Goal: Check status: Check status

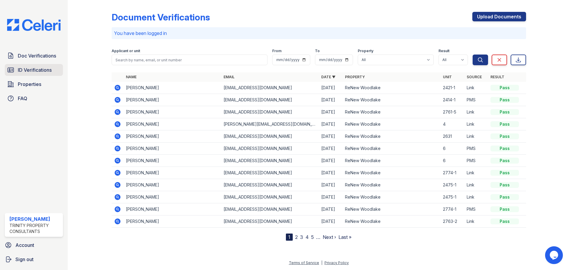
click at [37, 67] on span "ID Verifications" at bounding box center [35, 70] width 34 height 7
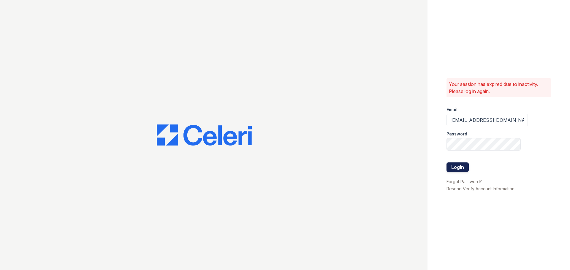
click at [458, 164] on button "Login" at bounding box center [458, 168] width 22 height 10
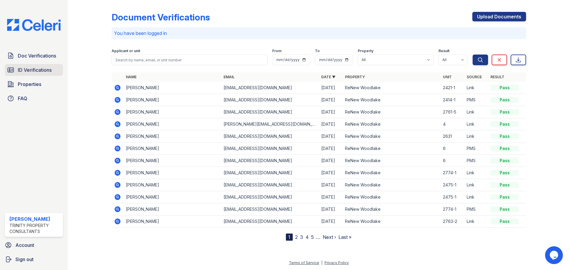
click at [35, 72] on span "ID Verifications" at bounding box center [35, 70] width 34 height 7
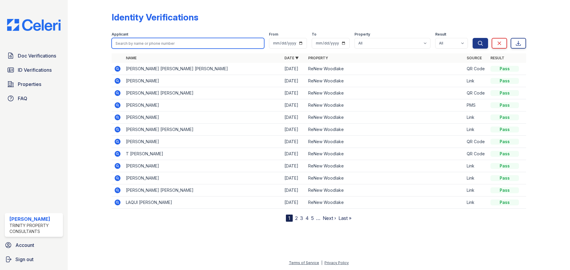
click at [168, 42] on input "search" at bounding box center [188, 43] width 153 height 11
type input "corin"
click at [473, 38] on button "Search" at bounding box center [480, 43] width 15 height 11
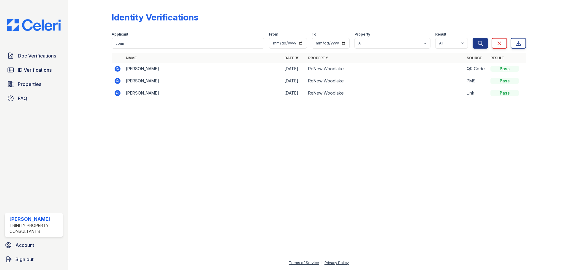
click at [116, 92] on icon at bounding box center [118, 93] width 6 height 6
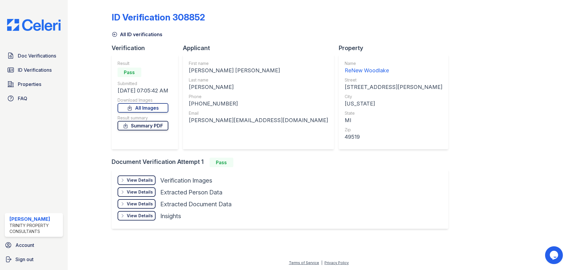
click at [149, 129] on link "Summary PDF" at bounding box center [143, 126] width 51 height 10
click at [156, 111] on link "All Images" at bounding box center [143, 108] width 51 height 10
click at [34, 58] on span "Doc Verifications" at bounding box center [37, 55] width 38 height 7
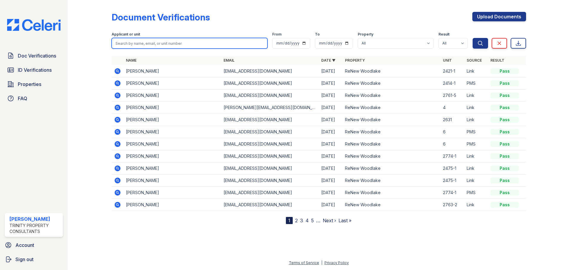
click at [145, 46] on input "search" at bounding box center [190, 43] width 156 height 11
type input "corin"
click at [473, 38] on button "Search" at bounding box center [480, 43] width 15 height 11
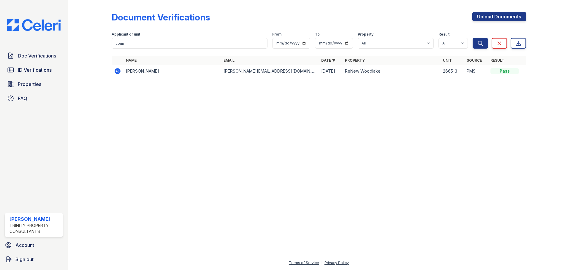
click at [121, 72] on icon at bounding box center [117, 71] width 7 height 7
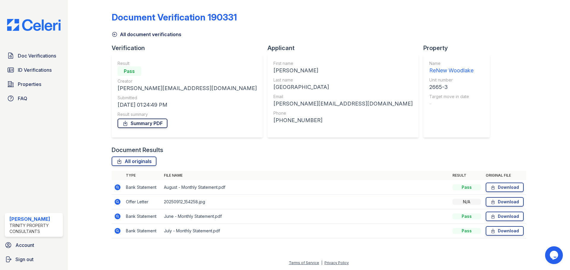
click at [162, 123] on link "Summary PDF" at bounding box center [143, 124] width 50 height 10
click at [509, 233] on link "Download" at bounding box center [505, 232] width 38 height 10
click at [512, 219] on link "Download" at bounding box center [505, 217] width 38 height 10
drag, startPoint x: 508, startPoint y: 204, endPoint x: 515, endPoint y: 199, distance: 8.9
click at [508, 204] on link "Download" at bounding box center [505, 202] width 38 height 10
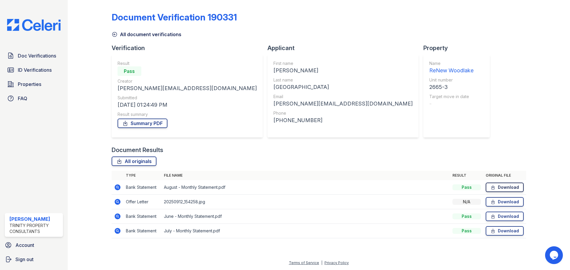
click at [511, 187] on link "Download" at bounding box center [505, 188] width 38 height 10
click at [33, 67] on span "ID Verifications" at bounding box center [35, 70] width 34 height 7
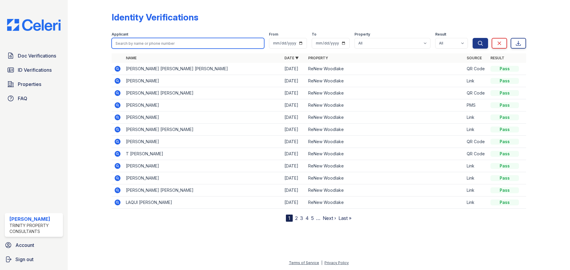
click at [184, 44] on input "search" at bounding box center [188, 43] width 153 height 11
type input "jore"
click at [473, 38] on button "Search" at bounding box center [480, 43] width 15 height 11
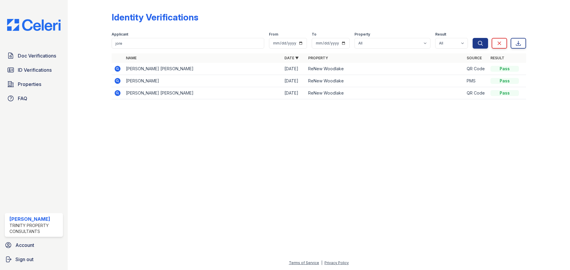
click at [120, 92] on icon at bounding box center [118, 93] width 6 height 6
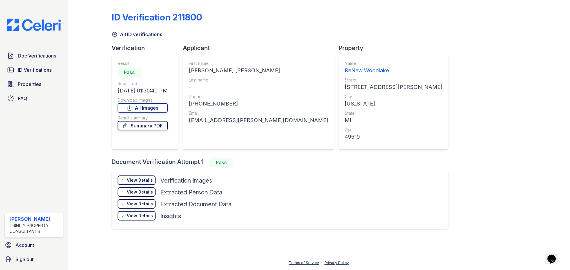
click at [143, 129] on link "Summary PDF" at bounding box center [143, 126] width 50 height 10
click at [164, 111] on link "All Images" at bounding box center [143, 108] width 50 height 10
click at [28, 60] on link "Doc Verifications" at bounding box center [34, 56] width 58 height 12
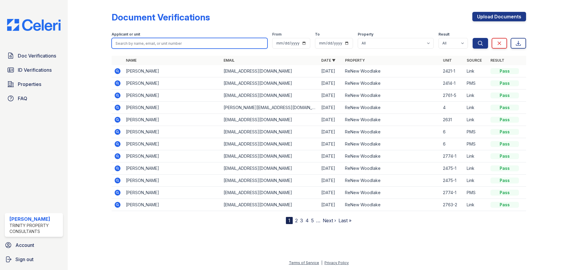
click at [157, 48] on input "search" at bounding box center [190, 43] width 156 height 11
type input "jore"
click at [473, 38] on button "Search" at bounding box center [480, 43] width 15 height 11
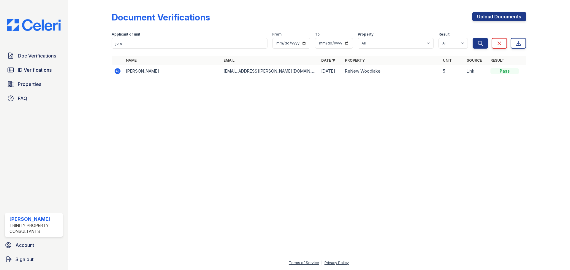
click at [115, 70] on icon at bounding box center [117, 71] width 7 height 7
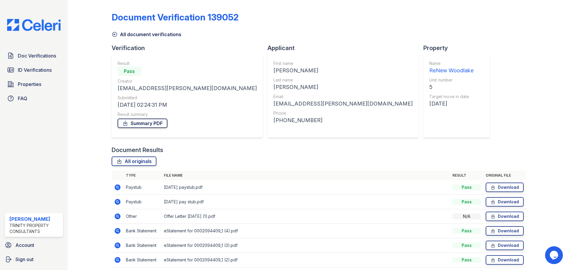
click at [149, 120] on link "Summary PDF" at bounding box center [143, 124] width 50 height 10
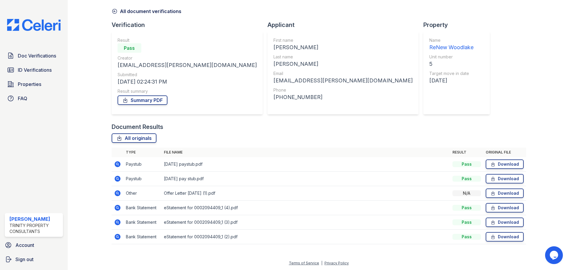
scroll to position [23, 0]
click at [508, 239] on link "Download" at bounding box center [505, 237] width 38 height 10
click at [501, 220] on link "Download" at bounding box center [505, 223] width 38 height 10
click at [495, 207] on link "Download" at bounding box center [505, 208] width 38 height 10
click at [495, 192] on link "Download" at bounding box center [505, 194] width 38 height 10
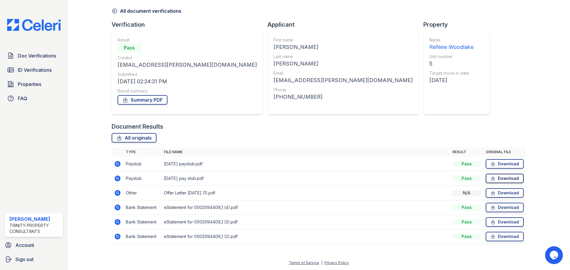
drag, startPoint x: 497, startPoint y: 176, endPoint x: 503, endPoint y: 178, distance: 6.1
click at [497, 176] on link "Download" at bounding box center [505, 179] width 38 height 10
click at [511, 164] on link "Download" at bounding box center [505, 164] width 38 height 10
click at [395, 18] on div "Document Verification 139052 All document verifications Verification Result Pas…" at bounding box center [319, 114] width 415 height 271
click at [502, 224] on link "Download" at bounding box center [505, 223] width 38 height 10
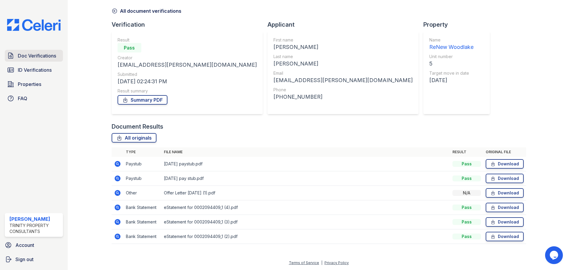
click at [26, 55] on span "Doc Verifications" at bounding box center [37, 55] width 38 height 7
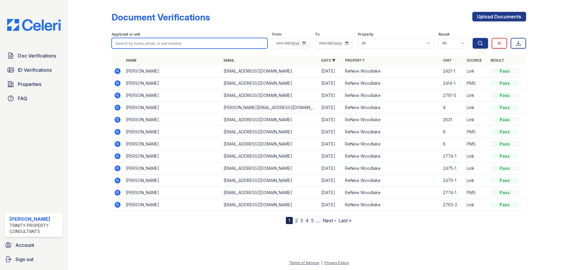
click at [170, 44] on input "search" at bounding box center [190, 43] width 156 height 11
type input "conn"
click at [473, 38] on button "Search" at bounding box center [480, 43] width 15 height 11
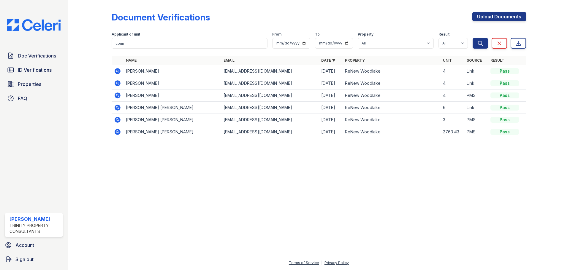
click at [119, 69] on icon at bounding box center [118, 71] width 6 height 6
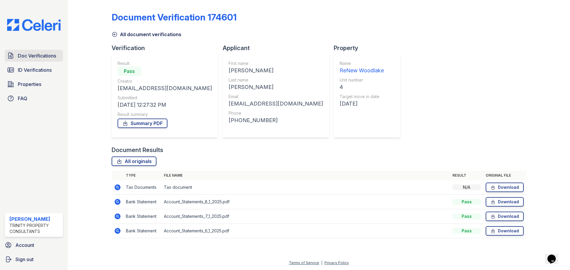
click at [35, 60] on link "Doc Verifications" at bounding box center [34, 56] width 58 height 12
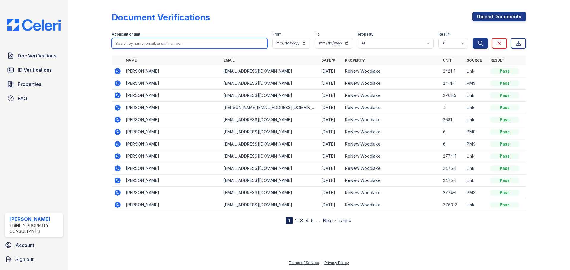
click at [160, 45] on input "search" at bounding box center [190, 43] width 156 height 11
type input "conn"
click at [473, 38] on button "Search" at bounding box center [480, 43] width 15 height 11
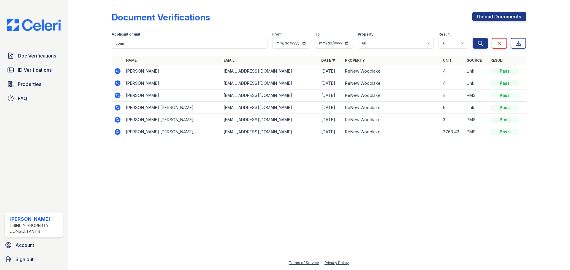
click at [116, 83] on icon at bounding box center [117, 83] width 7 height 7
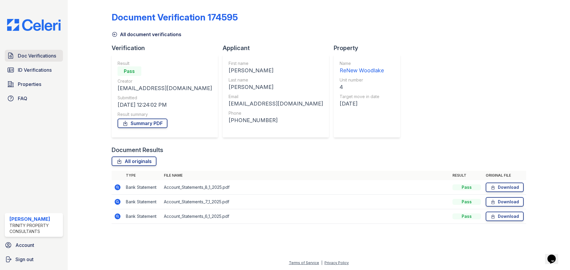
click at [30, 58] on span "Doc Verifications" at bounding box center [37, 55] width 38 height 7
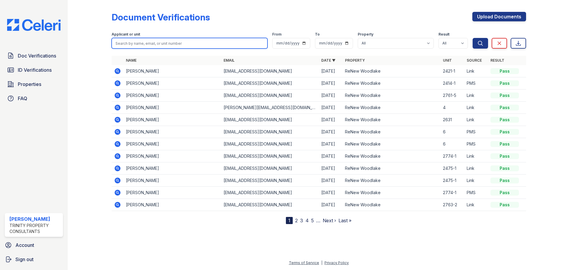
click at [129, 46] on input "search" at bounding box center [190, 43] width 156 height 11
type input "conn"
click at [473, 38] on button "Search" at bounding box center [480, 43] width 15 height 11
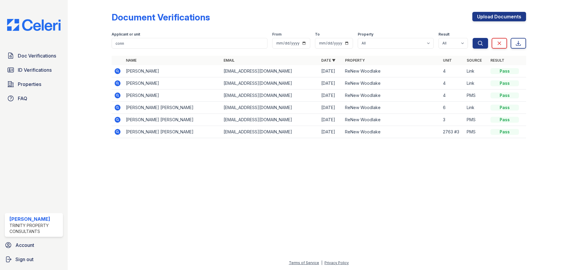
click at [116, 70] on icon at bounding box center [118, 71] width 6 height 6
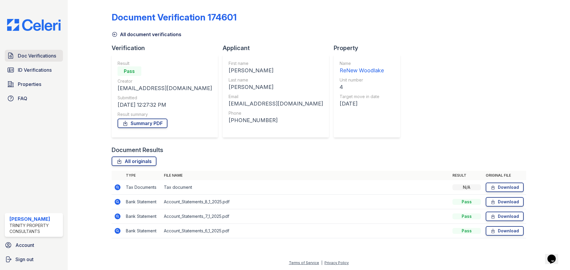
click at [39, 59] on span "Doc Verifications" at bounding box center [37, 55] width 38 height 7
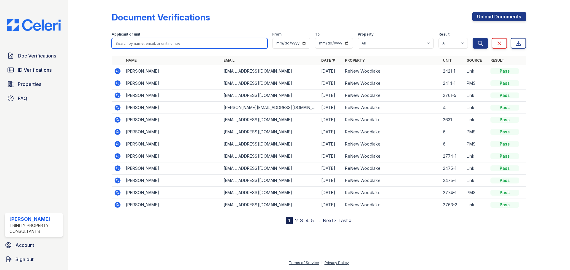
click at [168, 42] on input "search" at bounding box center [190, 43] width 156 height 11
type input "conn"
click at [473, 38] on button "Search" at bounding box center [480, 43] width 15 height 11
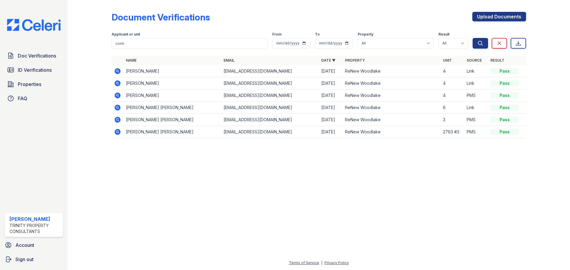
click at [118, 94] on icon at bounding box center [118, 96] width 6 height 6
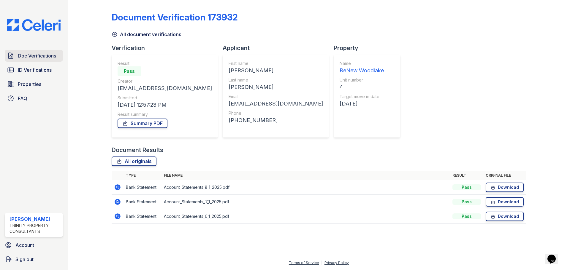
click at [30, 52] on link "Doc Verifications" at bounding box center [34, 56] width 58 height 12
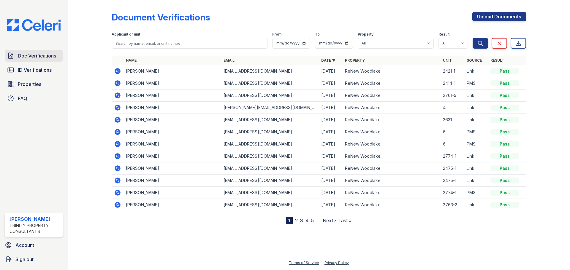
drag, startPoint x: 39, startPoint y: 59, endPoint x: 59, endPoint y: 51, distance: 22.0
click at [39, 59] on span "Doc Verifications" at bounding box center [37, 55] width 38 height 7
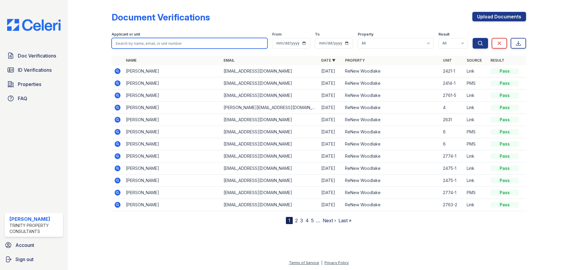
click at [143, 42] on input "search" at bounding box center [190, 43] width 156 height 11
type input "conn"
click at [473, 38] on button "Search" at bounding box center [480, 43] width 15 height 11
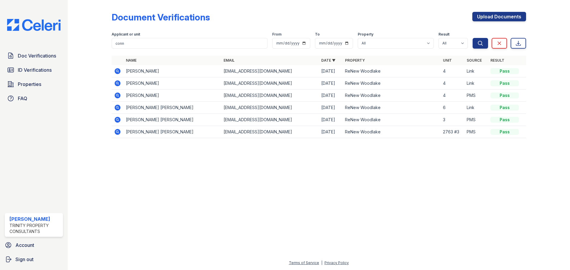
click at [116, 75] on icon at bounding box center [117, 71] width 7 height 7
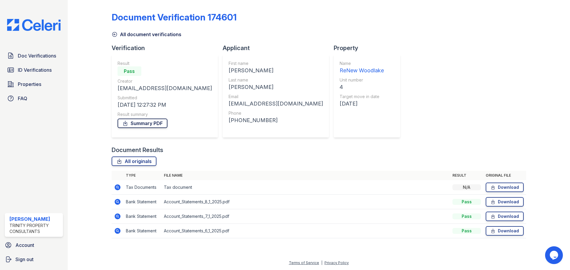
click at [147, 126] on link "Summary PDF" at bounding box center [143, 124] width 50 height 10
click at [496, 232] on icon at bounding box center [493, 231] width 5 height 6
click at [506, 216] on link "Download" at bounding box center [505, 217] width 38 height 10
click at [502, 200] on link "Download" at bounding box center [505, 202] width 38 height 10
click at [500, 189] on link "Download" at bounding box center [505, 188] width 38 height 10
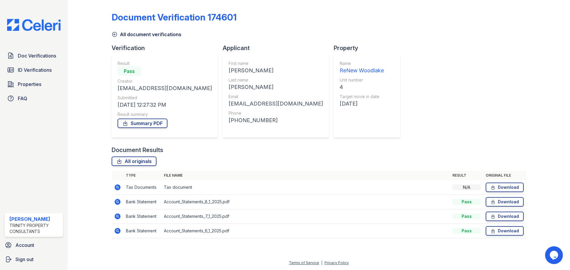
click at [120, 187] on icon at bounding box center [118, 188] width 6 height 6
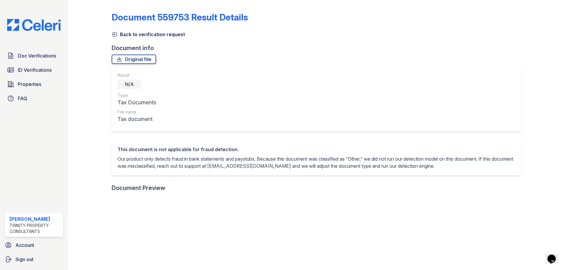
click at [115, 37] on link "Back to verification request" at bounding box center [148, 34] width 73 height 7
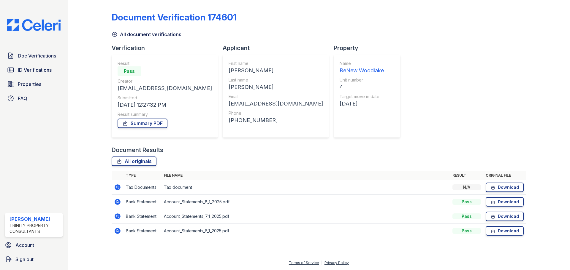
click at [119, 188] on icon at bounding box center [118, 188] width 6 height 6
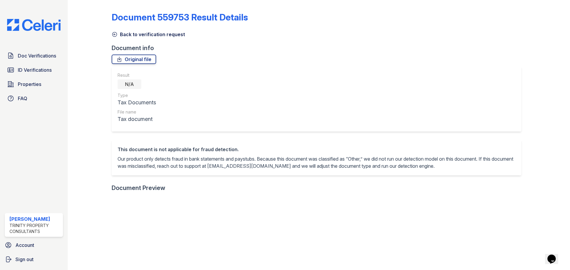
click at [116, 35] on icon at bounding box center [115, 34] width 6 height 6
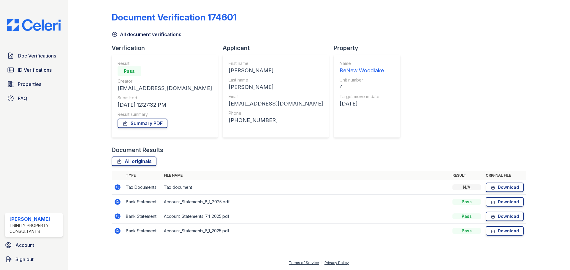
click at [120, 188] on icon at bounding box center [118, 188] width 6 height 6
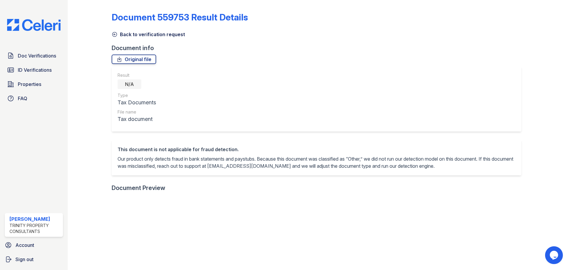
click at [118, 34] on link "Back to verification request" at bounding box center [148, 34] width 73 height 7
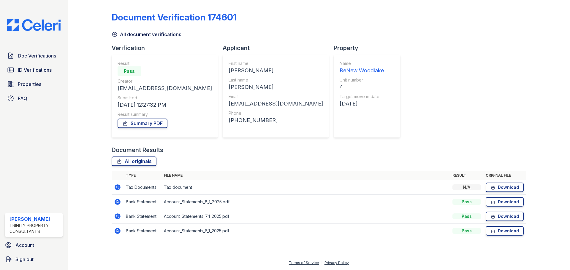
click at [116, 201] on icon at bounding box center [117, 202] width 7 height 7
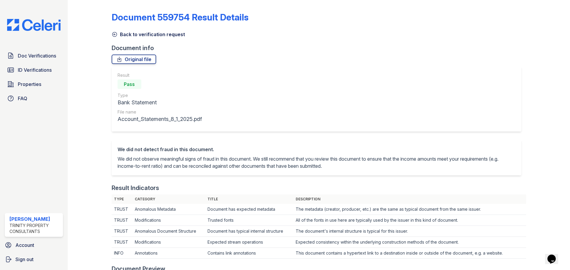
click at [112, 34] on icon at bounding box center [115, 34] width 6 height 6
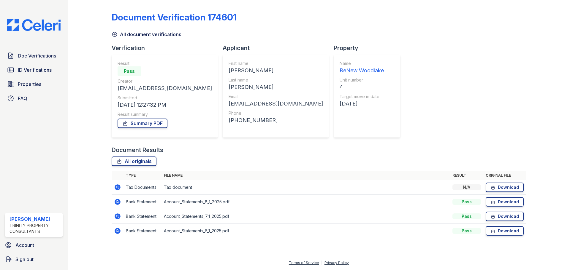
click at [114, 34] on icon at bounding box center [114, 34] width 4 height 4
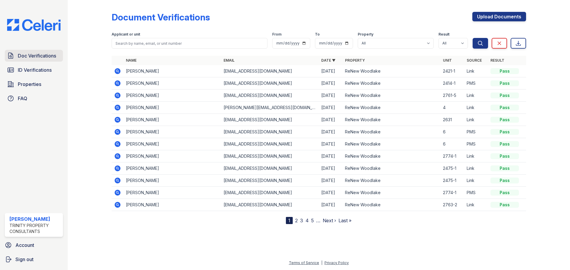
click at [21, 59] on span "Doc Verifications" at bounding box center [37, 55] width 38 height 7
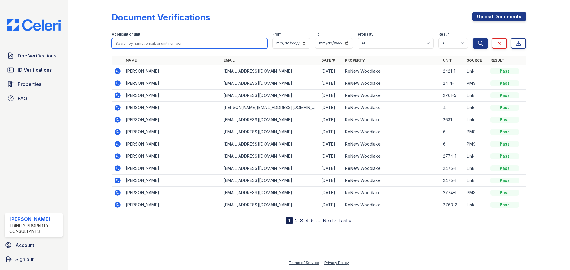
click at [176, 42] on input "search" at bounding box center [190, 43] width 156 height 11
type input "conn"
click at [473, 38] on button "Search" at bounding box center [480, 43] width 15 height 11
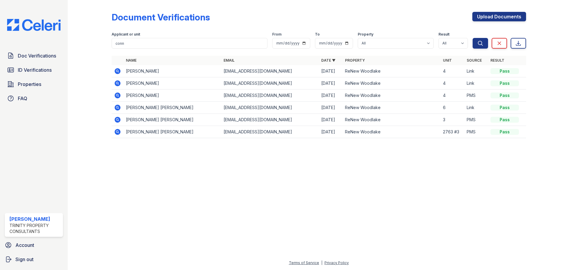
click at [118, 72] on icon at bounding box center [118, 71] width 6 height 6
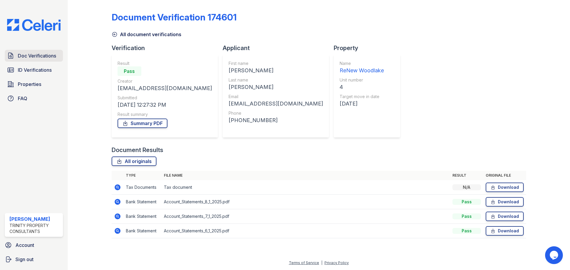
click at [37, 59] on span "Doc Verifications" at bounding box center [37, 55] width 38 height 7
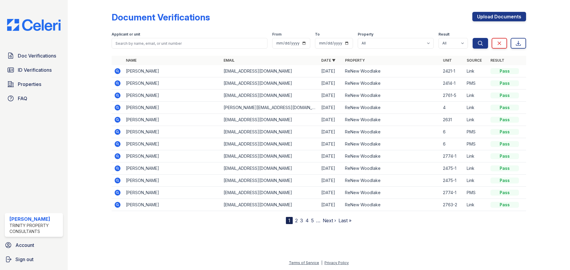
click at [116, 69] on icon at bounding box center [118, 71] width 6 height 6
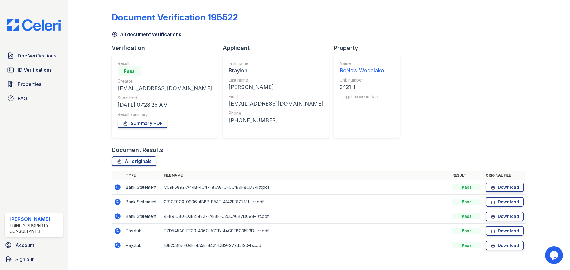
scroll to position [9, 0]
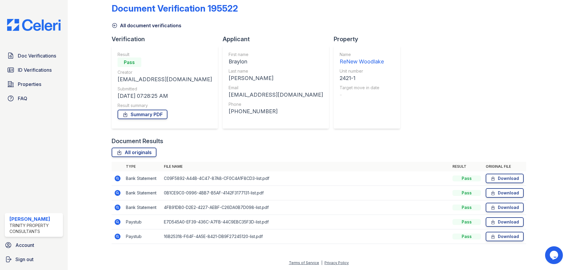
click at [118, 219] on icon at bounding box center [117, 222] width 7 height 7
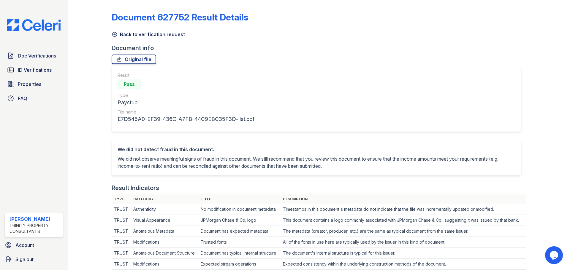
click at [113, 35] on icon at bounding box center [115, 34] width 6 height 6
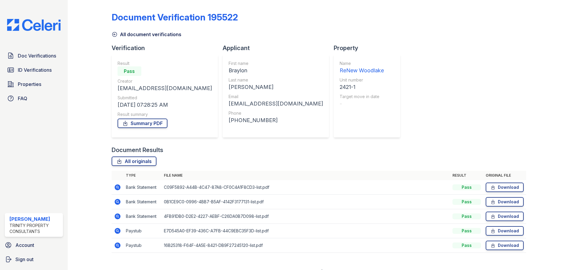
click at [116, 190] on icon at bounding box center [118, 188] width 6 height 6
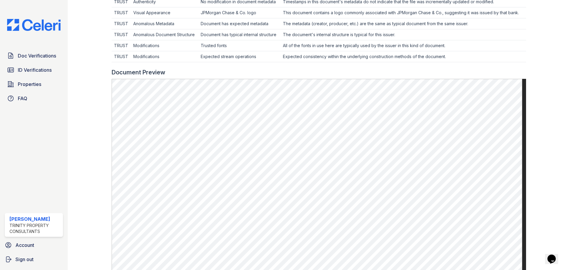
scroll to position [30, 0]
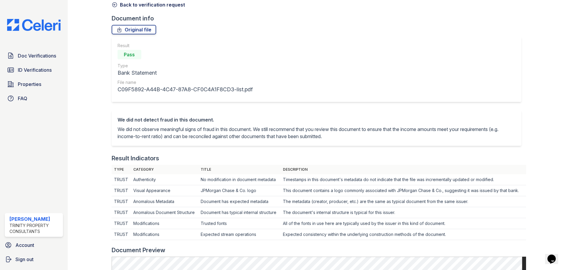
click at [112, 5] on icon at bounding box center [115, 5] width 6 height 6
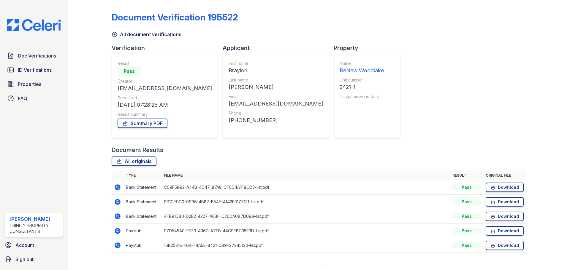
click at [118, 188] on icon at bounding box center [117, 187] width 7 height 7
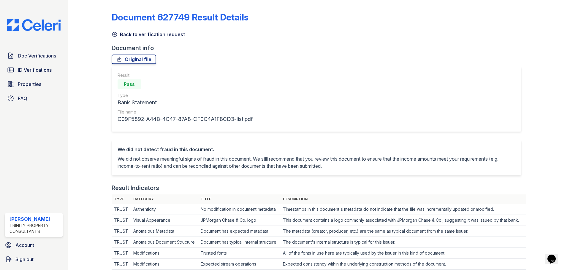
click at [112, 35] on icon at bounding box center [115, 34] width 6 height 6
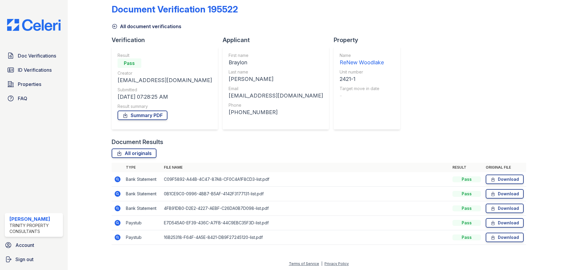
scroll to position [9, 0]
click at [118, 179] on icon at bounding box center [117, 178] width 7 height 7
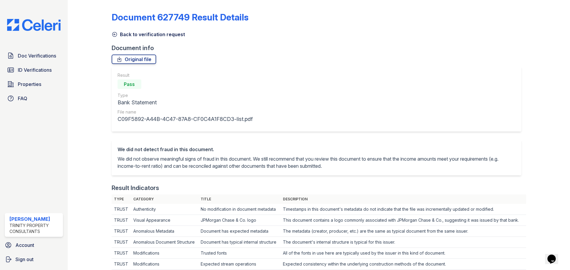
click at [116, 34] on icon at bounding box center [114, 34] width 4 height 4
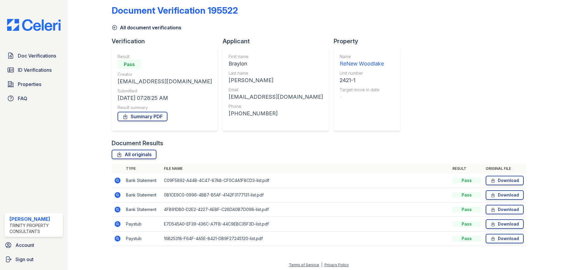
scroll to position [9, 0]
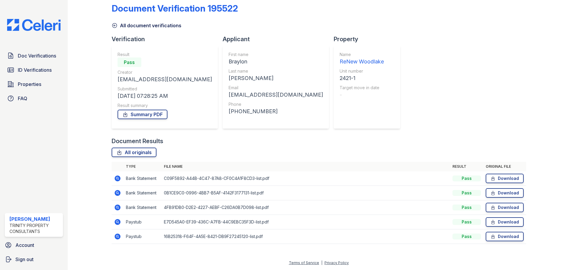
click at [120, 192] on icon at bounding box center [117, 193] width 7 height 7
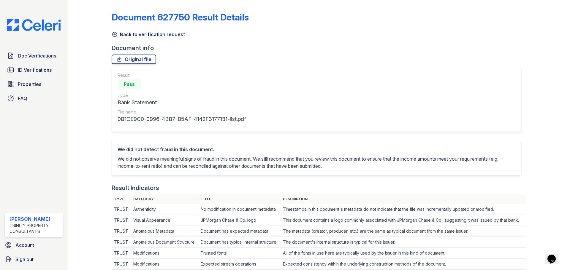
click at [115, 33] on icon at bounding box center [115, 34] width 6 height 6
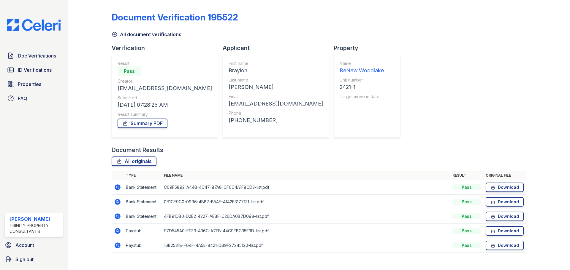
scroll to position [9, 0]
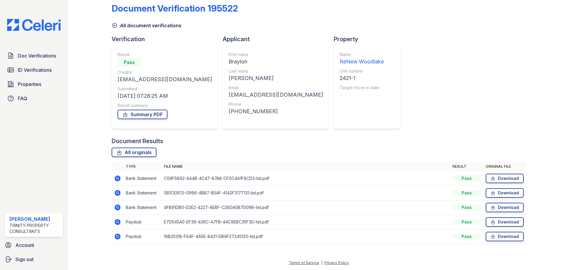
click at [118, 208] on icon at bounding box center [118, 208] width 6 height 6
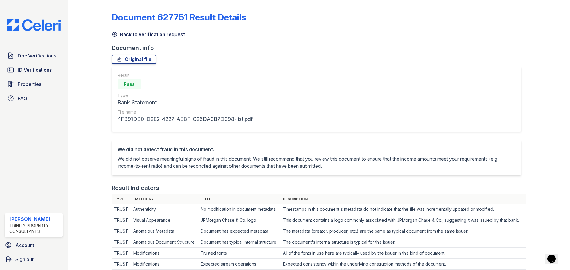
click at [117, 35] on link "Back to verification request" at bounding box center [148, 34] width 73 height 7
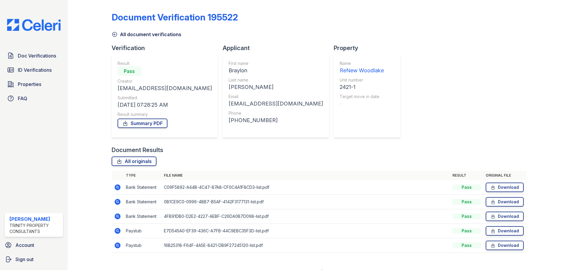
click at [114, 34] on icon at bounding box center [114, 34] width 4 height 4
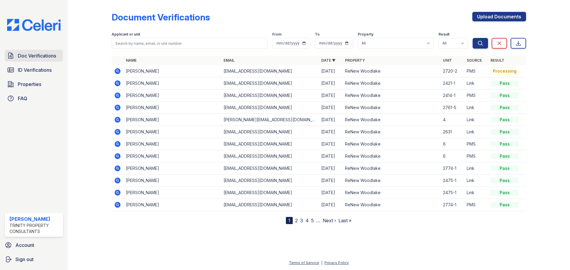
click at [36, 57] on span "Doc Verifications" at bounding box center [37, 55] width 38 height 7
click at [37, 66] on link "ID Verifications" at bounding box center [34, 70] width 58 height 12
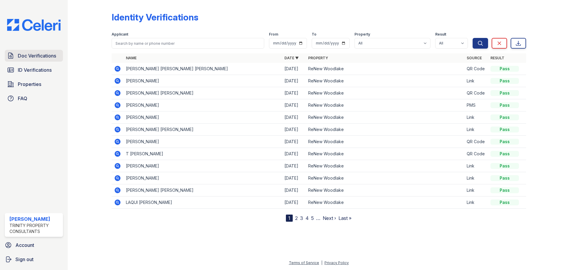
click at [25, 58] on span "Doc Verifications" at bounding box center [37, 55] width 38 height 7
